Goal: Information Seeking & Learning: Learn about a topic

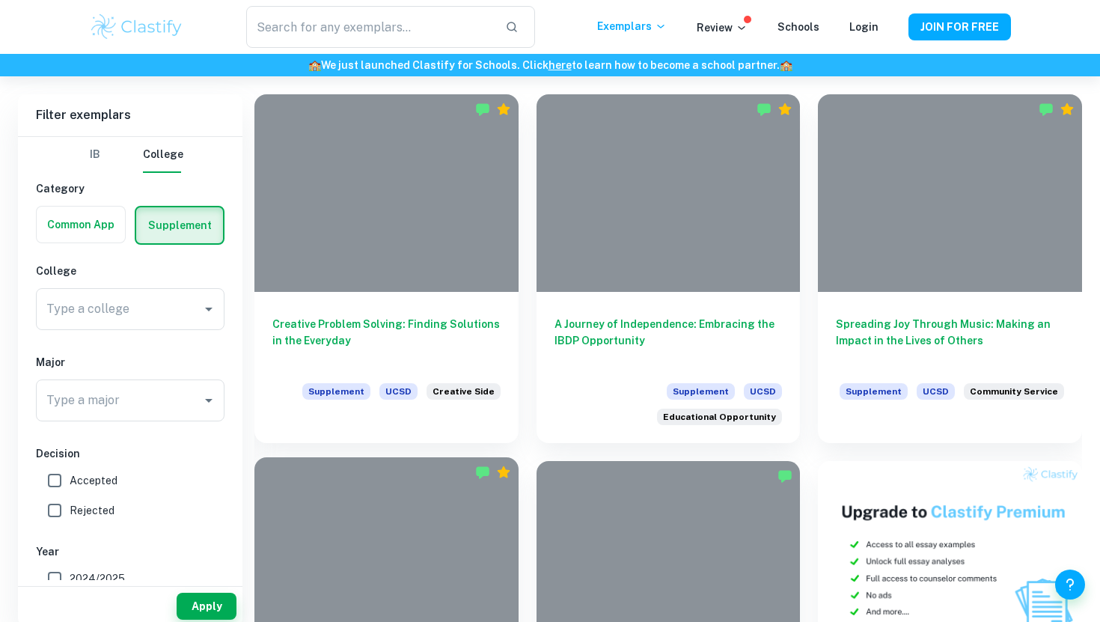
scroll to position [407, 0]
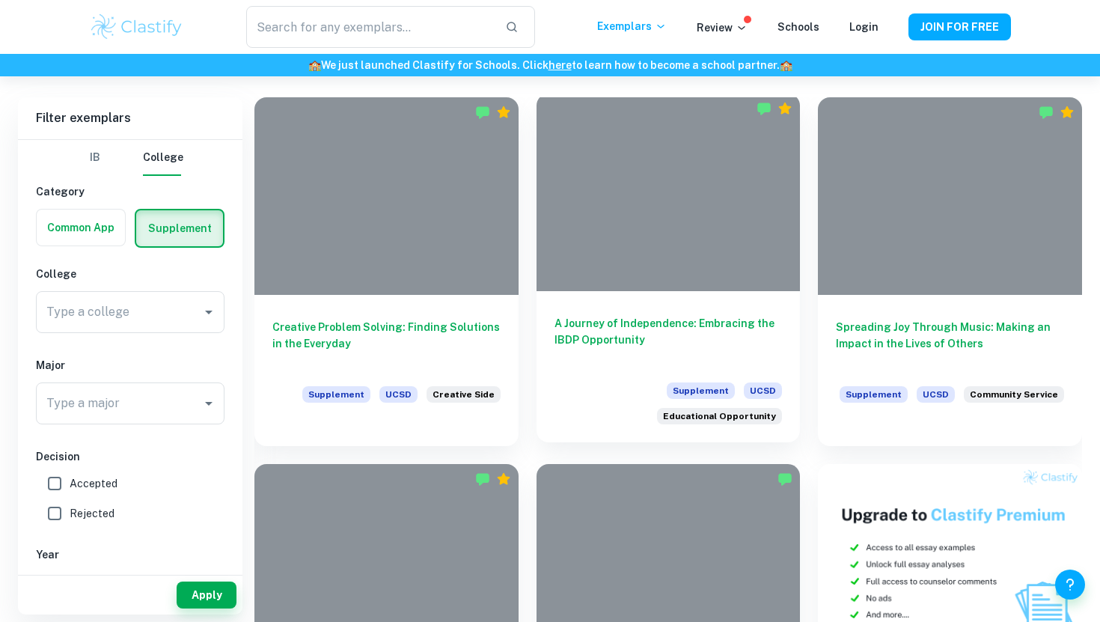
click at [625, 218] on div at bounding box center [668, 193] width 264 height 198
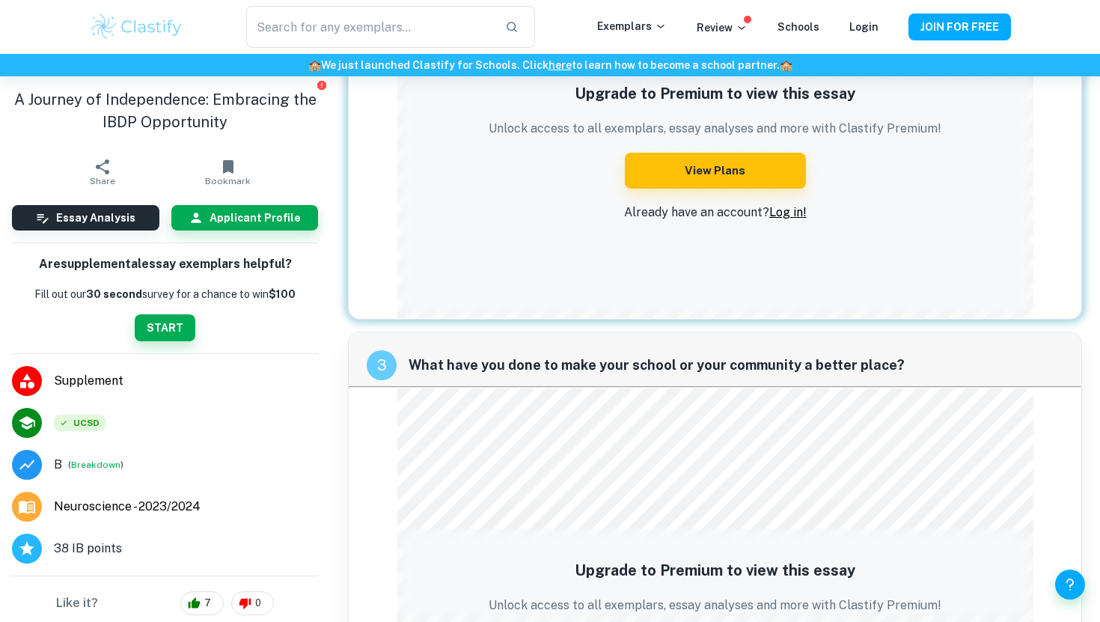
scroll to position [1119, 0]
